Goal: Check status: Check status

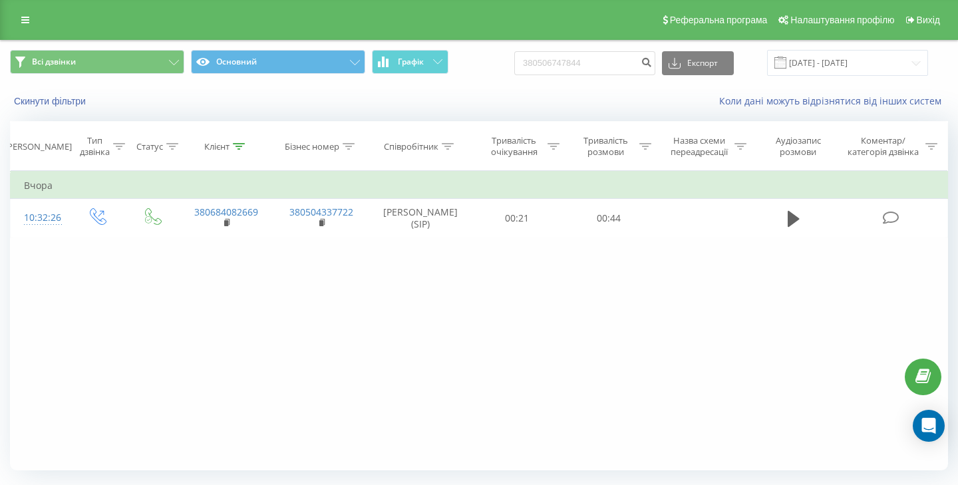
type input "380506747844"
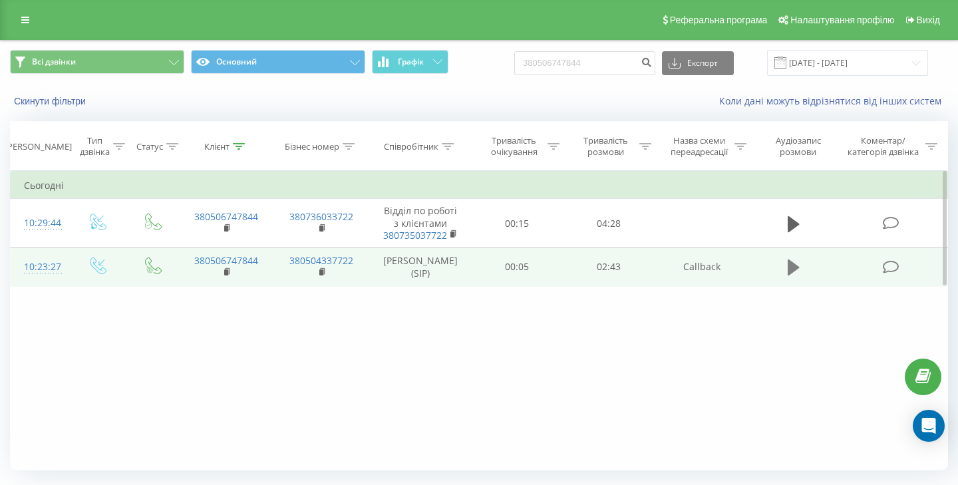
click at [786, 263] on button at bounding box center [794, 267] width 20 height 20
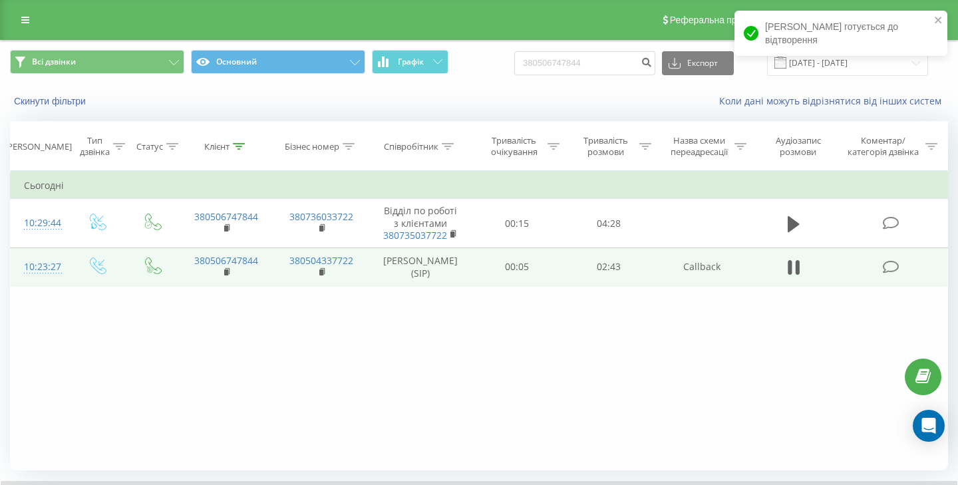
scroll to position [86, 0]
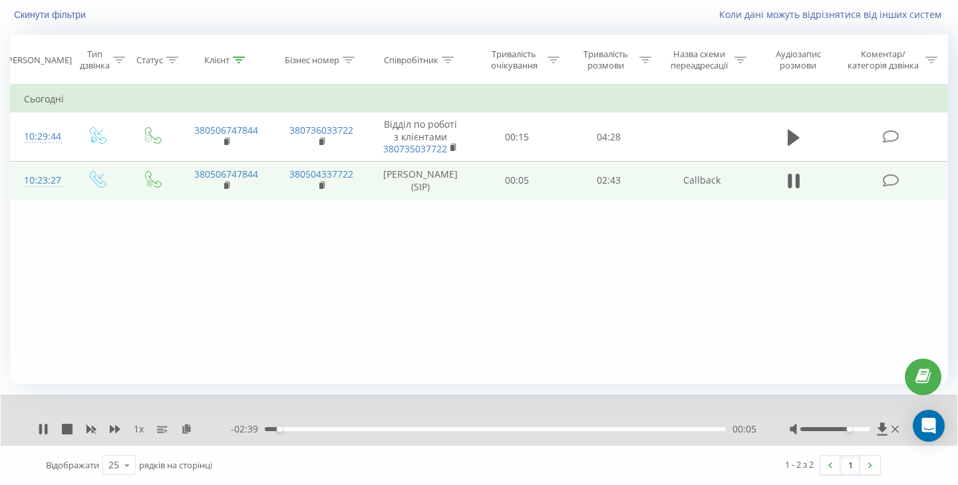
drag, startPoint x: 834, startPoint y: 428, endPoint x: 847, endPoint y: 430, distance: 12.9
click at [847, 430] on div "Accessibility label" at bounding box center [848, 428] width 5 height 5
click at [43, 430] on icon at bounding box center [43, 429] width 11 height 11
click at [45, 429] on icon at bounding box center [43, 429] width 8 height 11
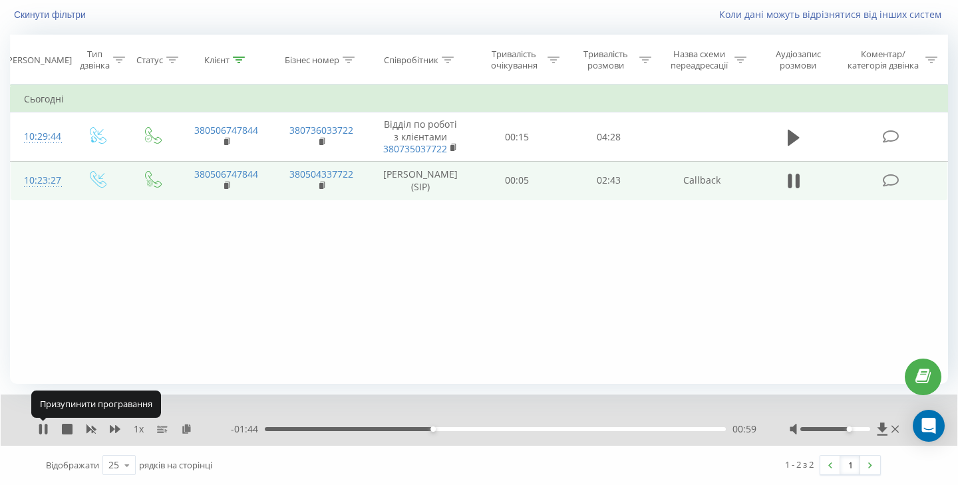
click at [45, 429] on icon at bounding box center [46, 429] width 3 height 11
click at [45, 429] on icon at bounding box center [43, 429] width 8 height 11
click at [45, 429] on icon at bounding box center [46, 429] width 3 height 11
click at [45, 429] on icon at bounding box center [43, 429] width 8 height 11
drag, startPoint x: 288, startPoint y: 430, endPoint x: 385, endPoint y: 430, distance: 97.1
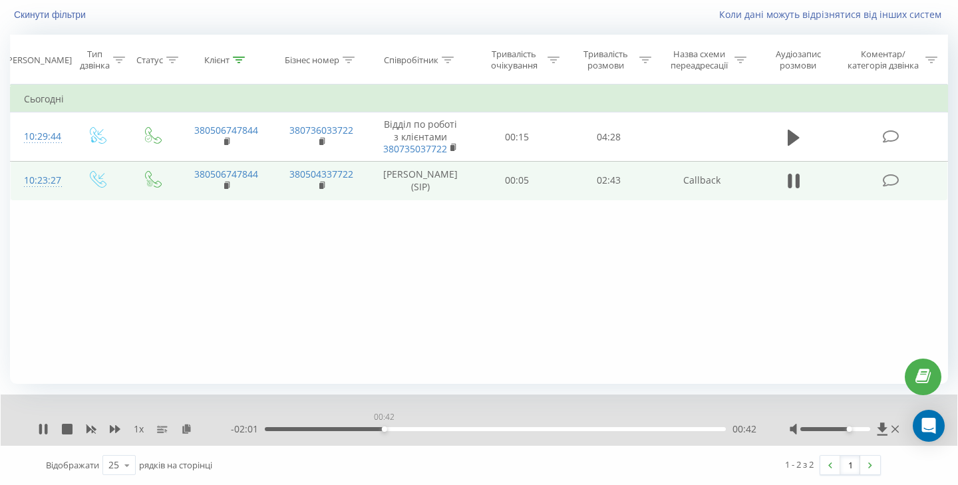
click at [385, 430] on div "00:42" at bounding box center [495, 429] width 461 height 4
drag, startPoint x: 855, startPoint y: 430, endPoint x: 871, endPoint y: 430, distance: 16.0
click at [870, 430] on div at bounding box center [835, 429] width 70 height 4
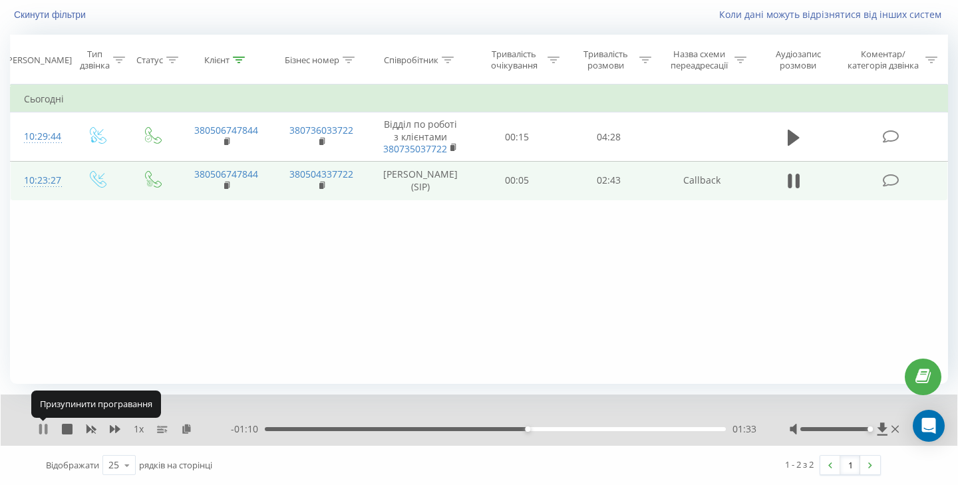
click at [41, 429] on icon at bounding box center [40, 429] width 3 height 11
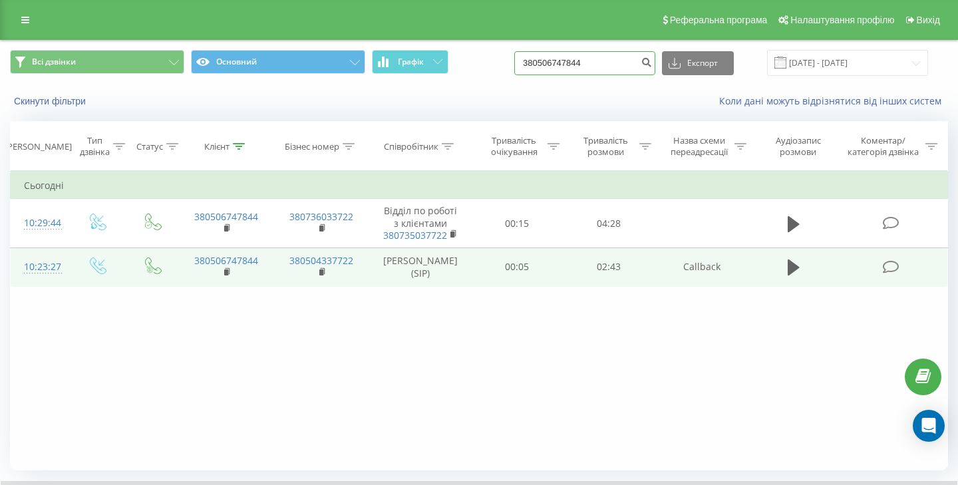
click at [583, 62] on input "380506747844" at bounding box center [584, 63] width 141 height 24
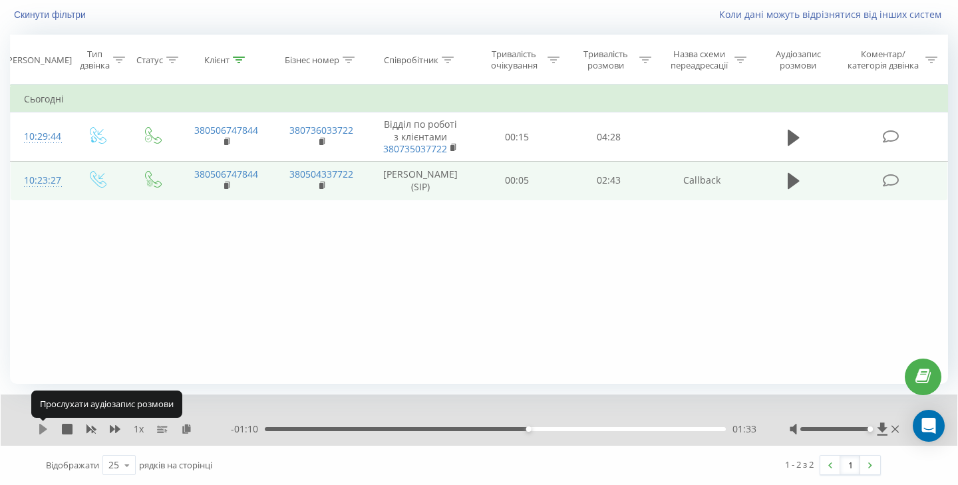
click at [42, 428] on icon at bounding box center [43, 429] width 8 height 11
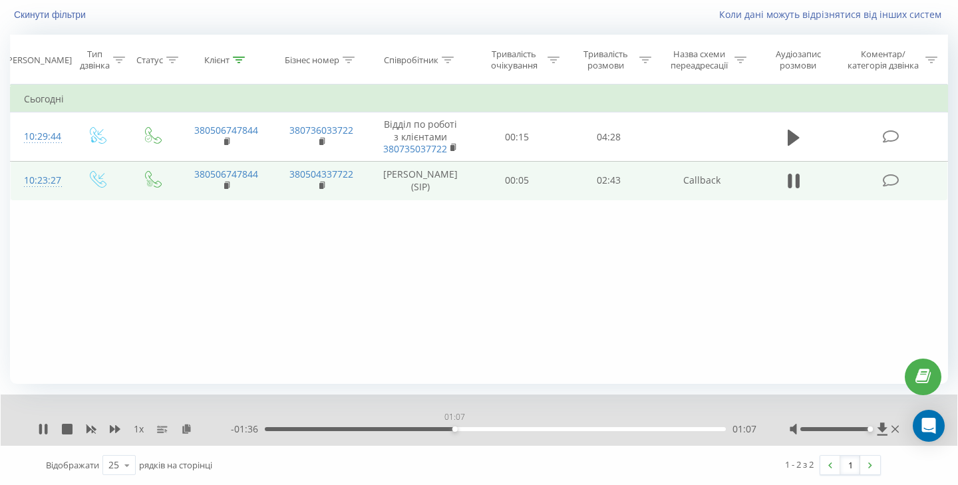
click at [454, 427] on div "01:07" at bounding box center [495, 429] width 461 height 4
click at [470, 427] on div "00:00" at bounding box center [495, 429] width 461 height 4
click at [43, 434] on icon at bounding box center [43, 429] width 11 height 11
click at [550, 326] on div "Фільтрувати за умовою Дорівнює Введіть значення Скасувати OK Фільтрувати за умо…" at bounding box center [479, 233] width 938 height 299
